Goal: Information Seeking & Learning: Learn about a topic

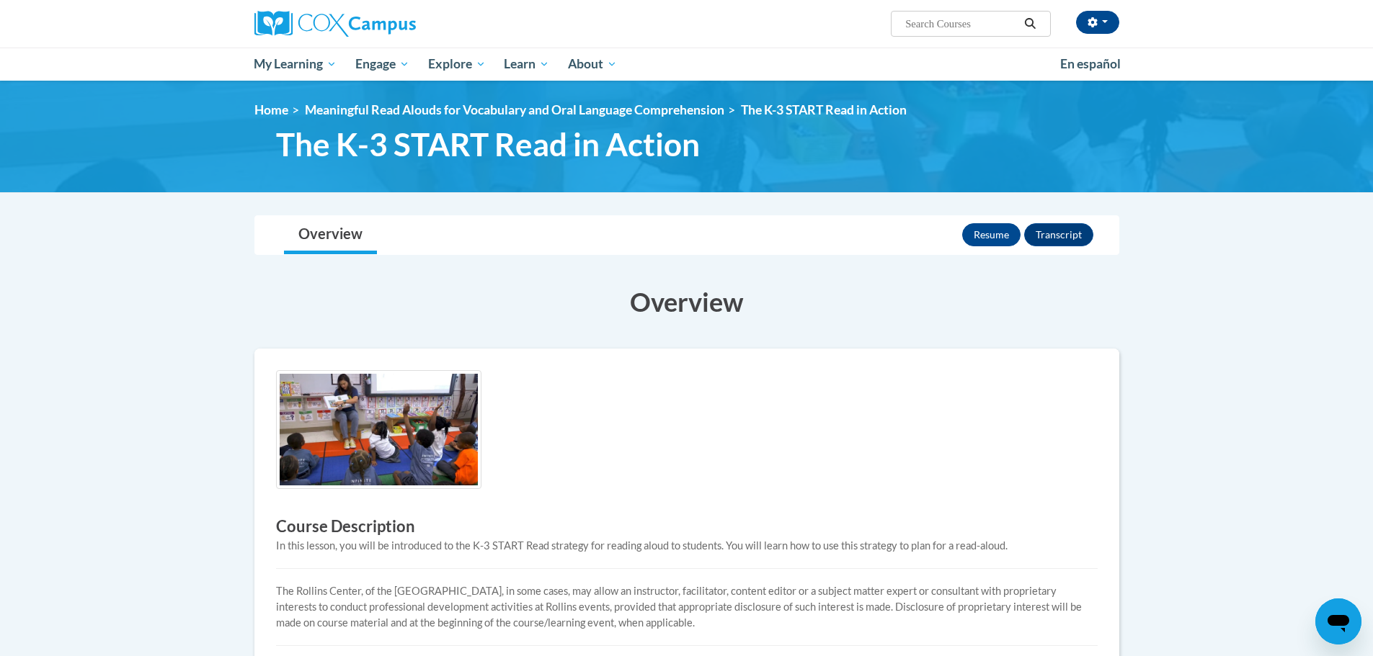
click at [1343, 317] on body "([GEOGRAPHIC_DATA]/[GEOGRAPHIC_DATA] UTC-05:00) My Profile Inbox My Transcripts…" at bounding box center [686, 546] width 1373 height 1092
click at [994, 234] on button "Resume" at bounding box center [991, 234] width 58 height 23
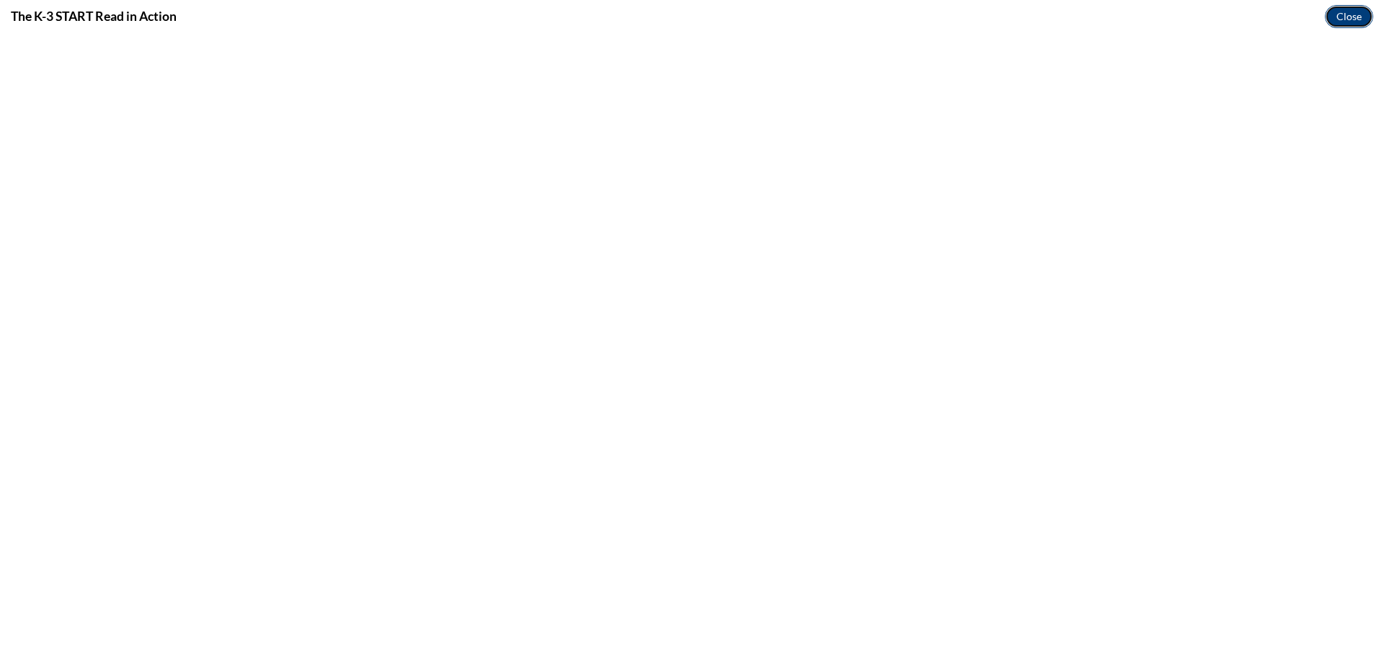
click at [1361, 17] on button "Close" at bounding box center [1348, 16] width 48 height 23
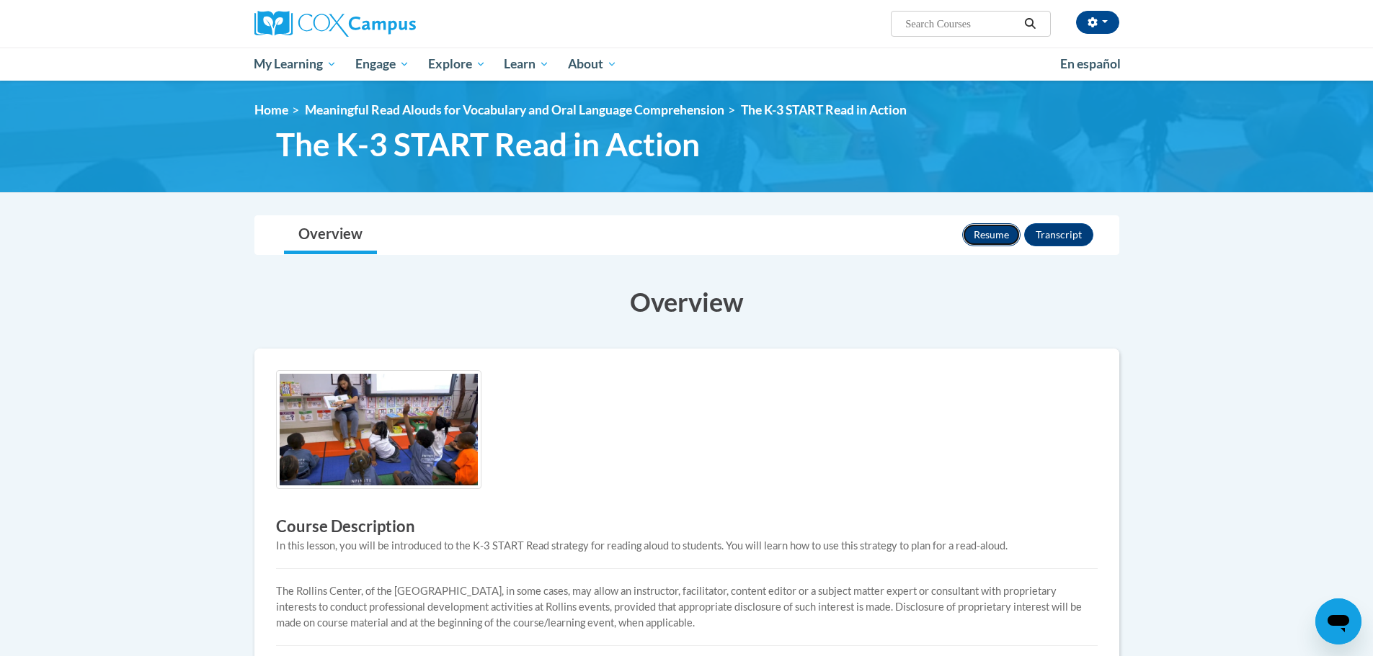
click at [993, 233] on button "Resume" at bounding box center [991, 234] width 58 height 23
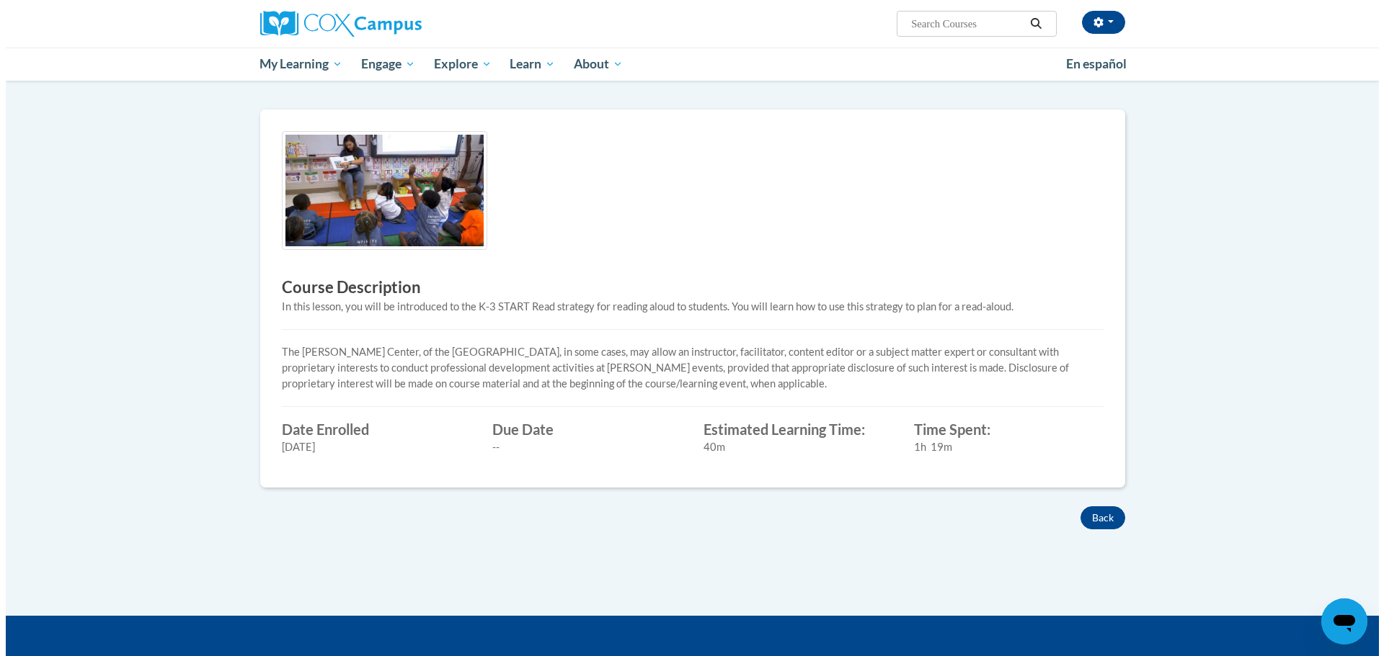
scroll to position [72, 0]
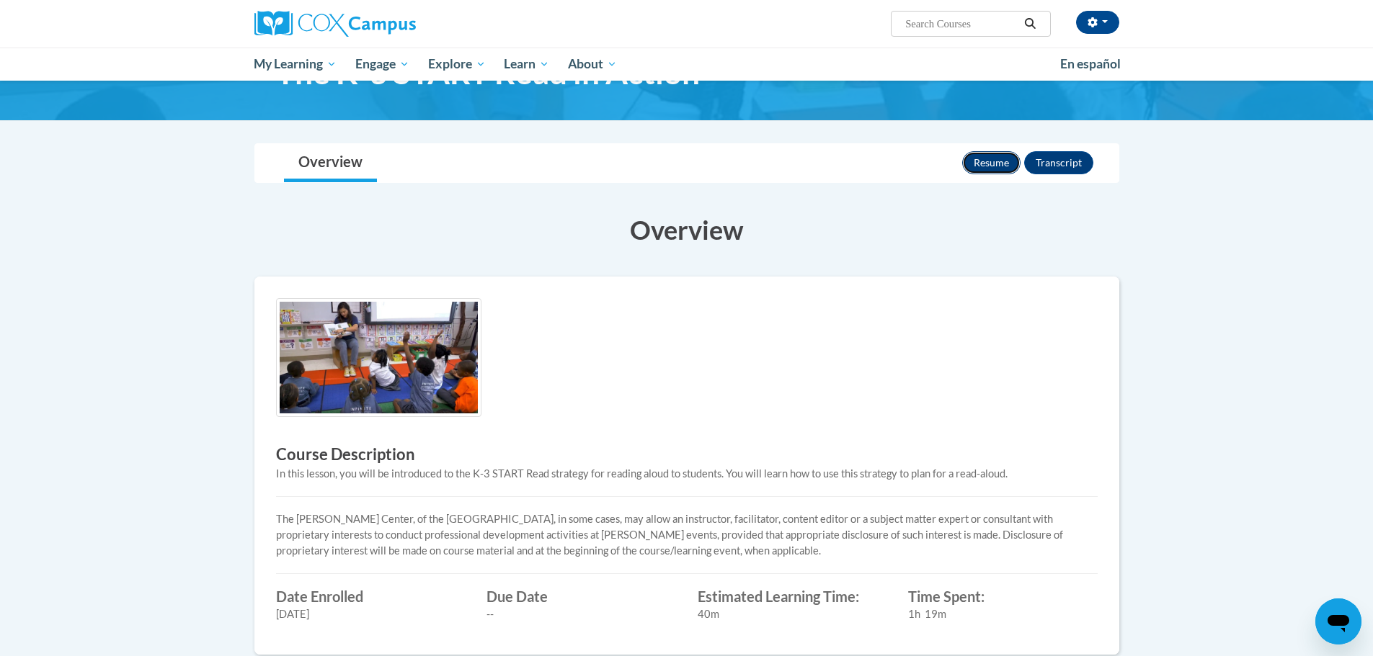
click at [986, 163] on button "Resume" at bounding box center [991, 162] width 58 height 23
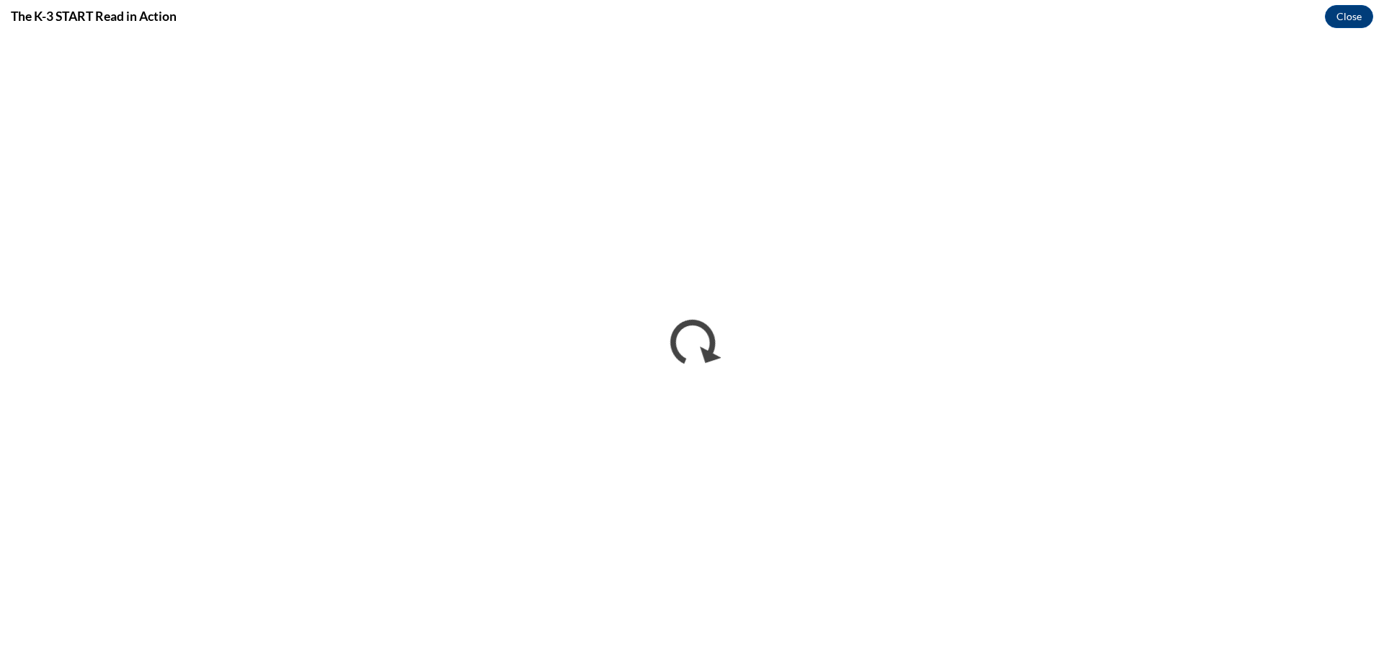
scroll to position [0, 0]
